Goal: Task Accomplishment & Management: Manage account settings

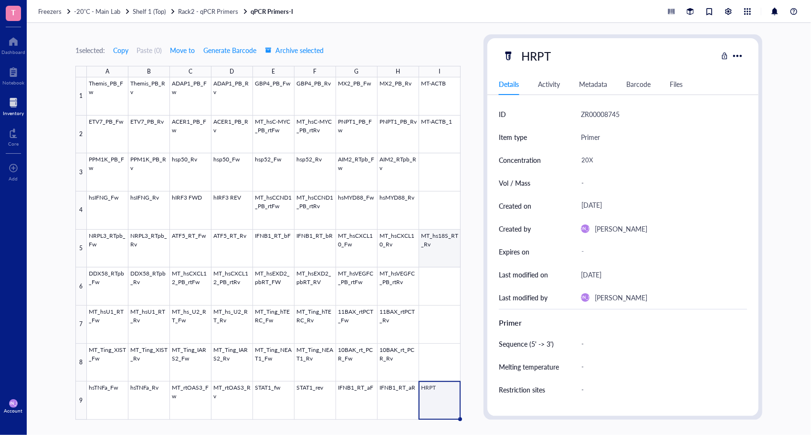
click at [450, 247] on div at bounding box center [274, 248] width 374 height 342
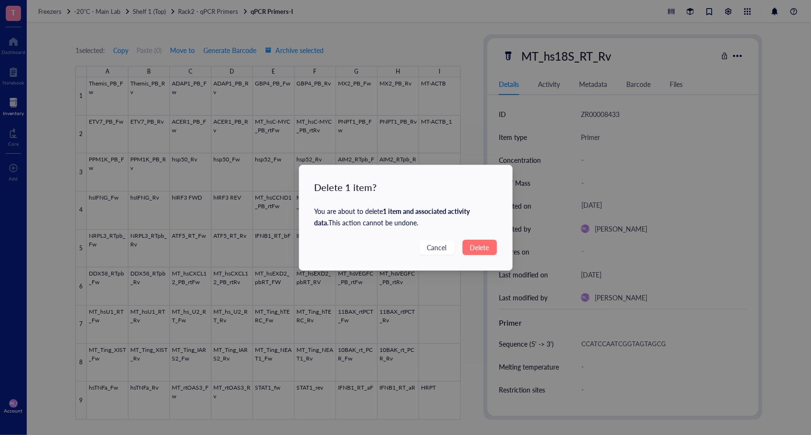
click at [473, 244] on span "Delete" at bounding box center [479, 247] width 19 height 11
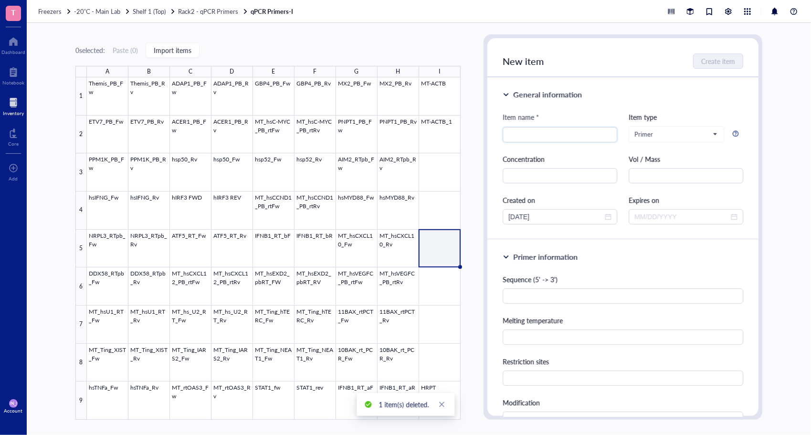
click at [469, 204] on div "0 selected: Paste ( 0 ) Import items A B C D E F G H I 1 2 3 4 5 6 7 8 9 Themis…" at bounding box center [419, 229] width 784 height 412
click at [206, 11] on span "Rack2 - qPCR Primers" at bounding box center [208, 11] width 60 height 9
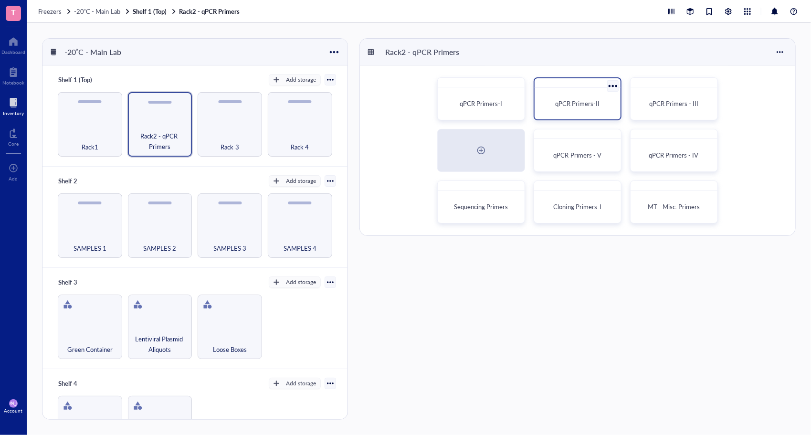
click at [570, 84] on div at bounding box center [578, 83] width 86 height 10
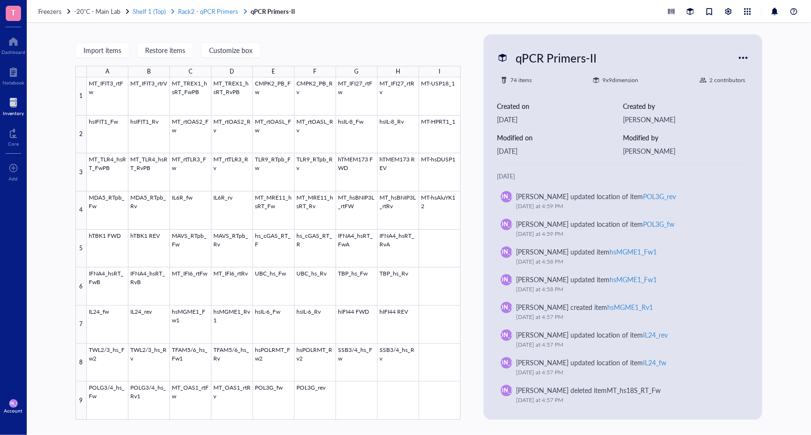
click at [227, 11] on span "Rack2 - qPCR Primers" at bounding box center [208, 11] width 60 height 9
